Goal: Information Seeking & Learning: Compare options

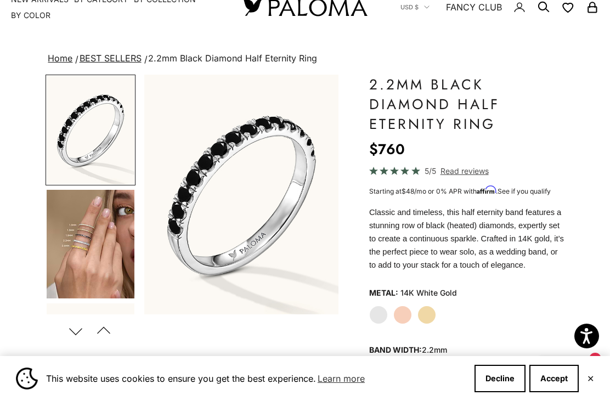
scroll to position [35, 0]
click at [437, 309] on div "White Gold Rose Gold Yellow Gold" at bounding box center [466, 314] width 195 height 19
click at [434, 317] on label "Yellow Gold" at bounding box center [426, 314] width 19 height 19
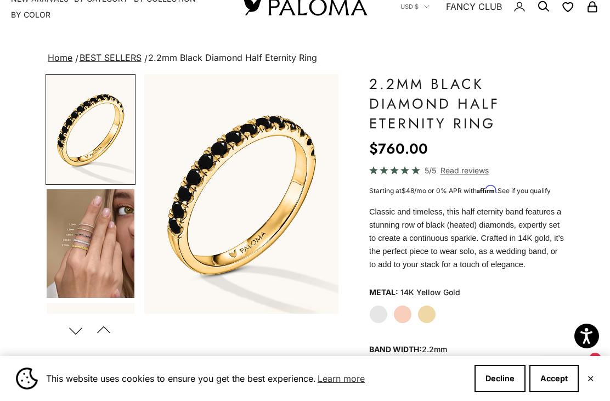
click at [379, 317] on label "White Gold" at bounding box center [378, 314] width 19 height 19
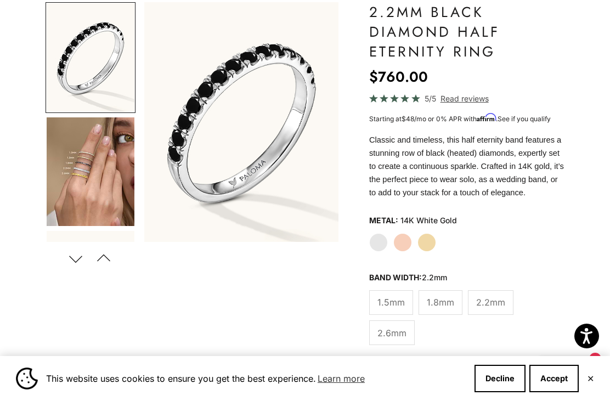
scroll to position [108, 0]
click at [452, 302] on span "1.8mm" at bounding box center [440, 302] width 27 height 14
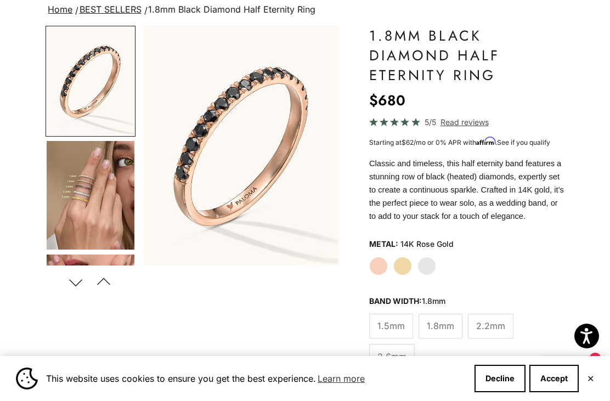
scroll to position [95, 0]
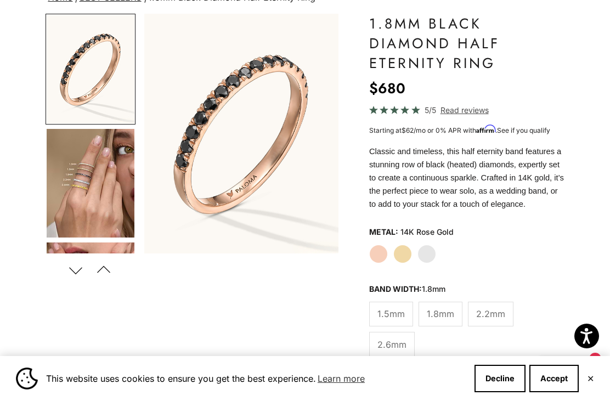
click at [407, 337] on span "2.6mm" at bounding box center [391, 344] width 29 height 14
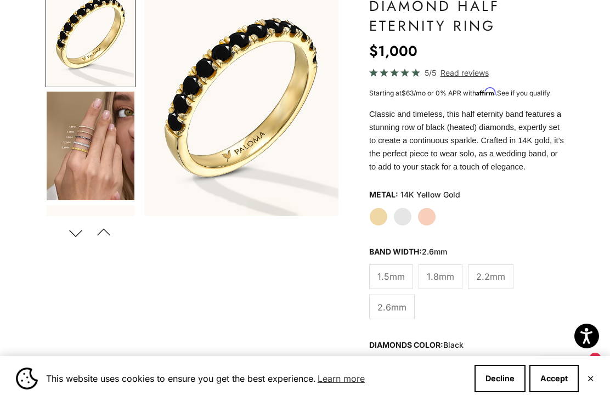
scroll to position [132, 0]
click at [433, 358] on label "Black" at bounding box center [426, 367] width 19 height 19
click at [405, 358] on label "White" at bounding box center [402, 367] width 19 height 19
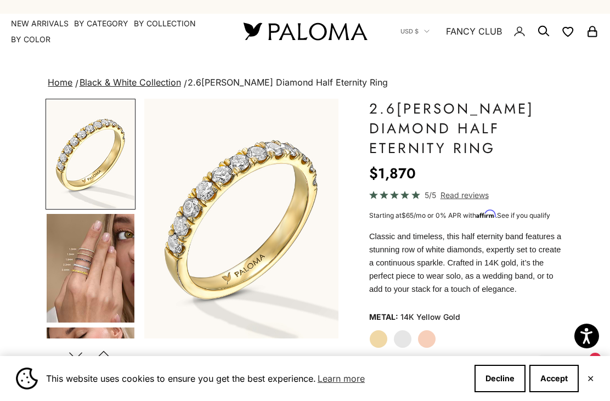
scroll to position [13, 0]
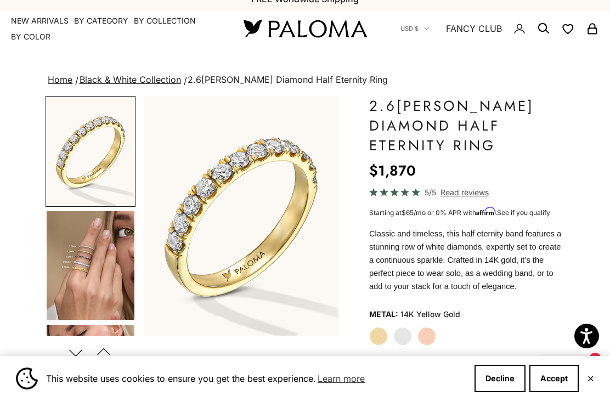
click at [405, 339] on label "White Gold" at bounding box center [402, 336] width 19 height 19
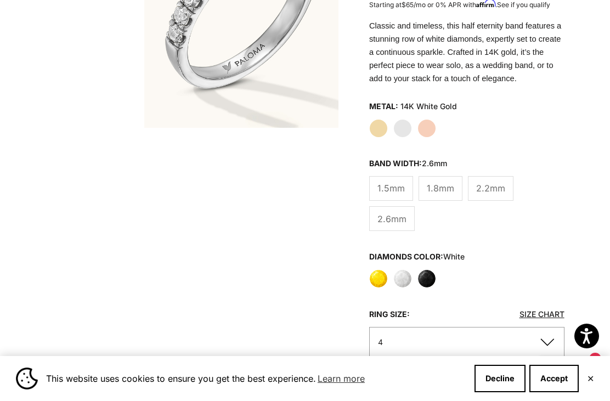
scroll to position [221, 0]
click at [496, 189] on span "2.2mm" at bounding box center [490, 189] width 29 height 14
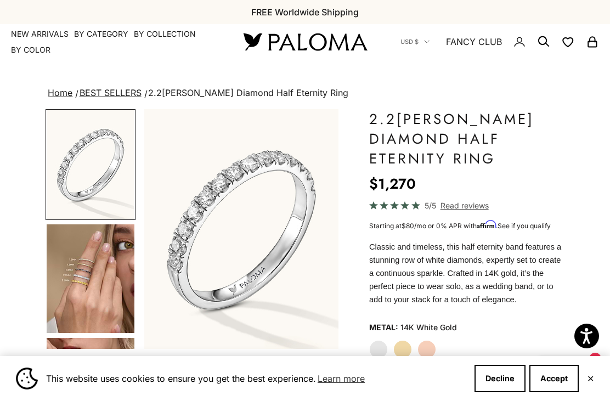
click at [116, 293] on img "Go to item 4" at bounding box center [91, 278] width 88 height 109
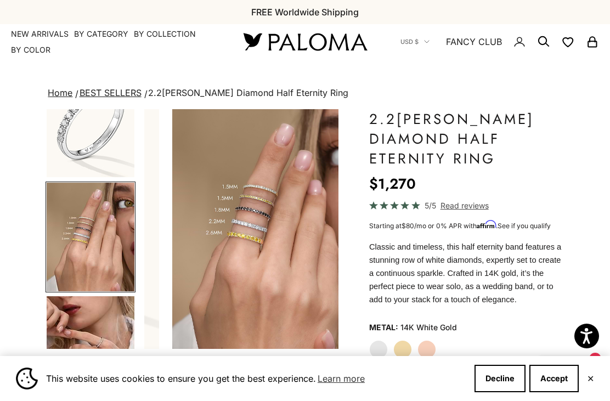
scroll to position [0, 207]
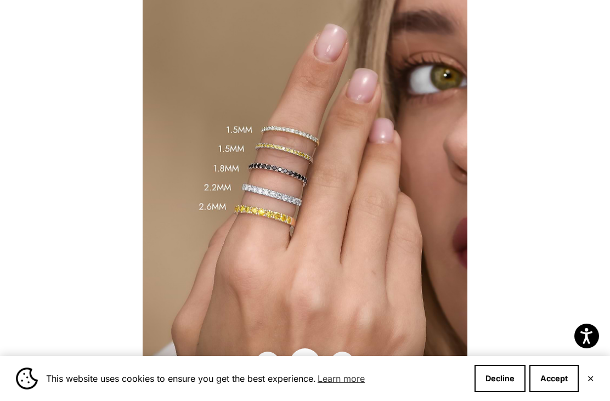
click at [562, 370] on button "Accept" at bounding box center [553, 378] width 49 height 27
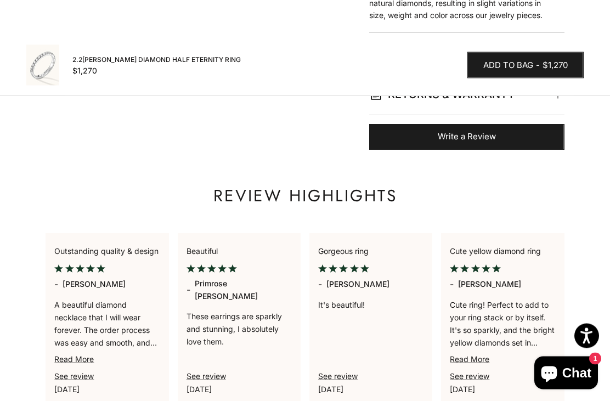
scroll to position [899, 0]
